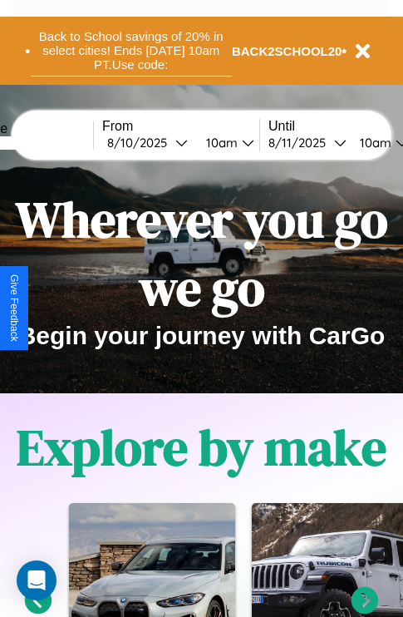
click at [130, 51] on button "Back to School savings of 20% in select cities! Ends [DATE] 10am PT. Use code:" at bounding box center [131, 51] width 201 height 52
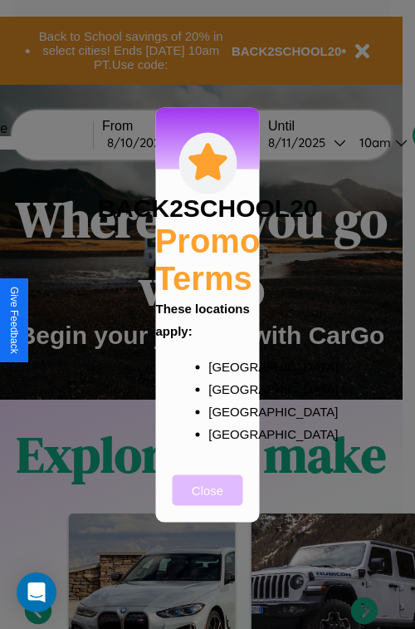
click at [208, 501] on button "Close" at bounding box center [208, 489] width 71 height 31
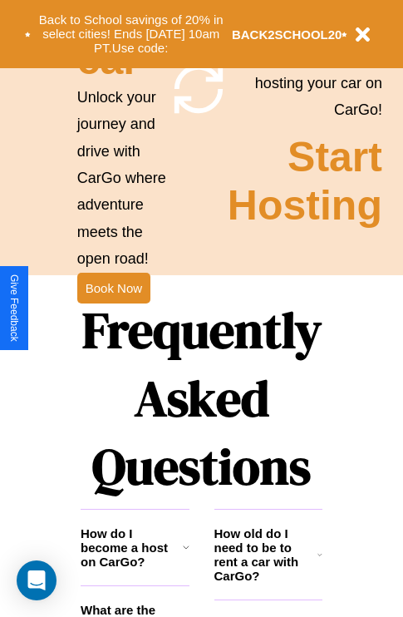
scroll to position [1618, 0]
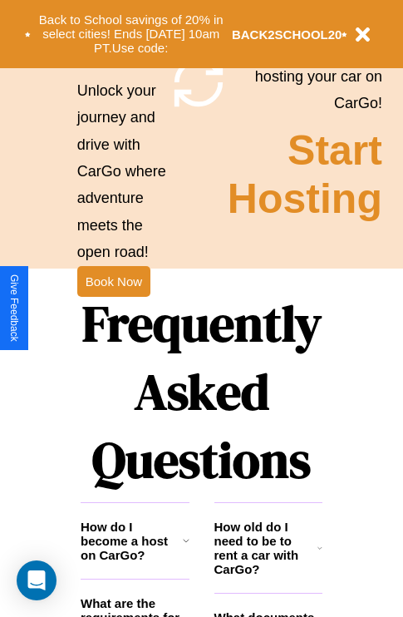
click at [113, 308] on h1 "Frequently Asked Questions" at bounding box center [202, 391] width 242 height 221
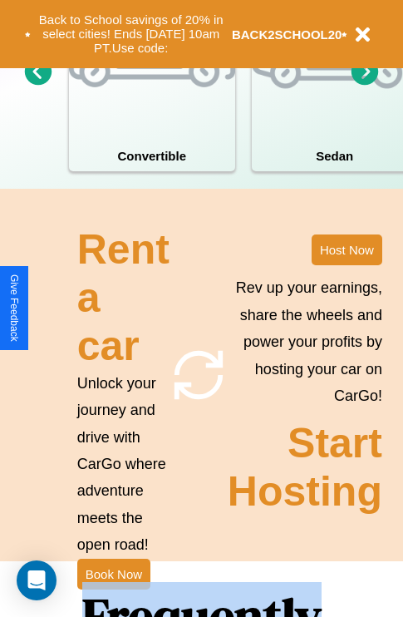
scroll to position [0, 0]
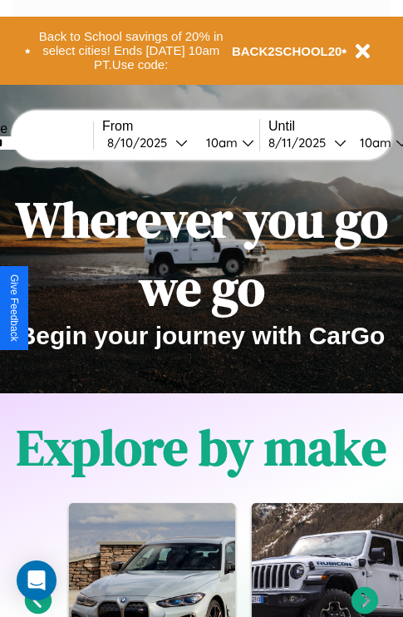
type input "*******"
click at [365, 610] on icon at bounding box center [364, 600] width 27 height 27
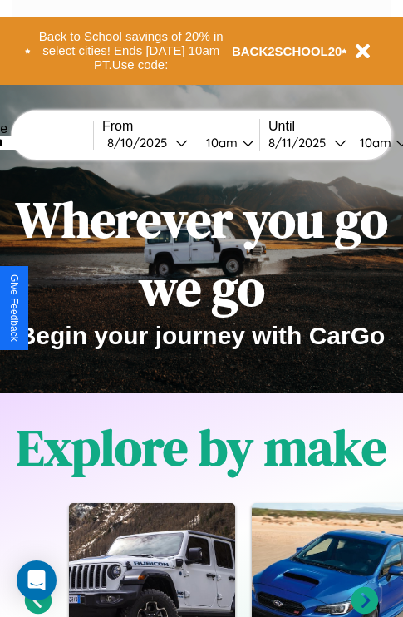
scroll to position [62, 0]
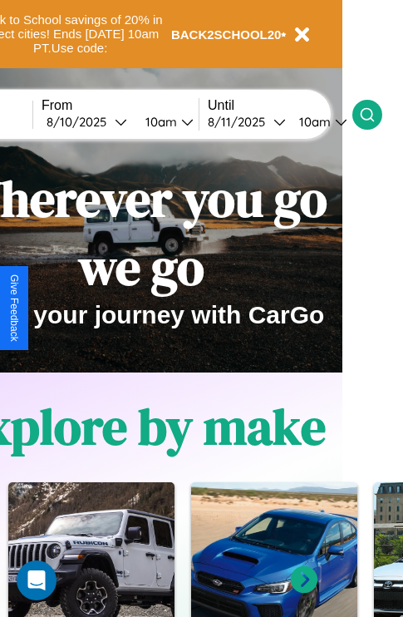
click at [376, 114] on icon at bounding box center [367, 114] width 17 height 17
